Goal: Task Accomplishment & Management: Manage account settings

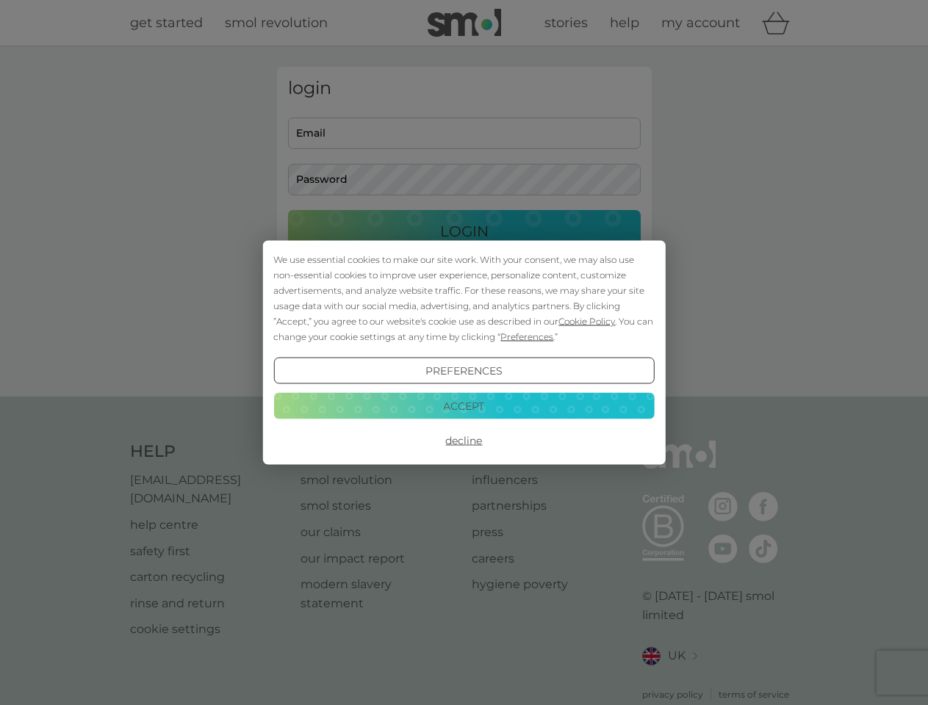
click at [587, 321] on span "Cookie Policy" at bounding box center [586, 321] width 57 height 11
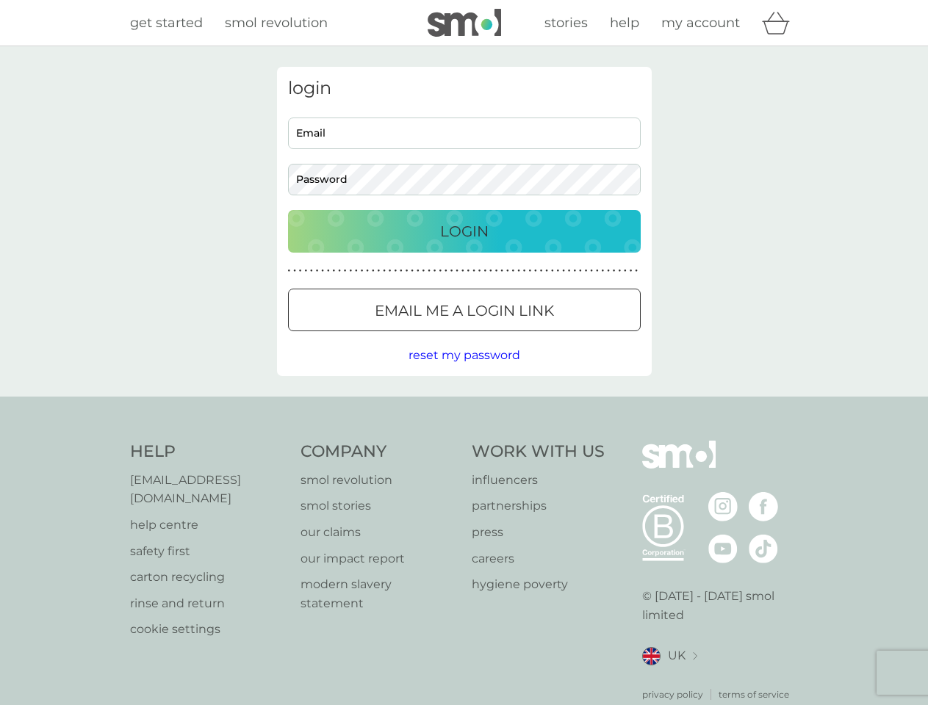
click at [525, 336] on div "login Email Password Login ● ● ● ● ● ● ● ● ● ● ● ● ● ● ● ● ● ● ● ● ● ● ● ● ● ● …" at bounding box center [464, 221] width 375 height 309
click at [464, 371] on div "login Email Password Login ● ● ● ● ● ● ● ● ● ● ● ● ● ● ● ● ● ● ● ● ● ● ● ● ● ● …" at bounding box center [464, 221] width 375 height 309
click at [464, 441] on div "Help [EMAIL_ADDRESS][DOMAIN_NAME] help centre safety first carton recycling rin…" at bounding box center [464, 571] width 668 height 261
click at [464, 406] on div "Help [EMAIL_ADDRESS][DOMAIN_NAME] help centre safety first carton recycling rin…" at bounding box center [464, 571] width 928 height 349
